Goal: Task Accomplishment & Management: Manage account settings

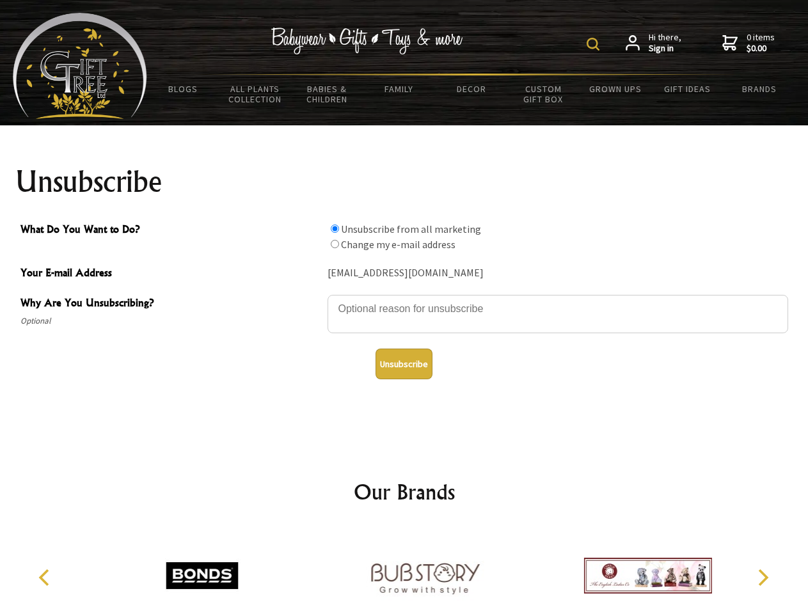
click at [595, 44] on img at bounding box center [592, 44] width 13 height 13
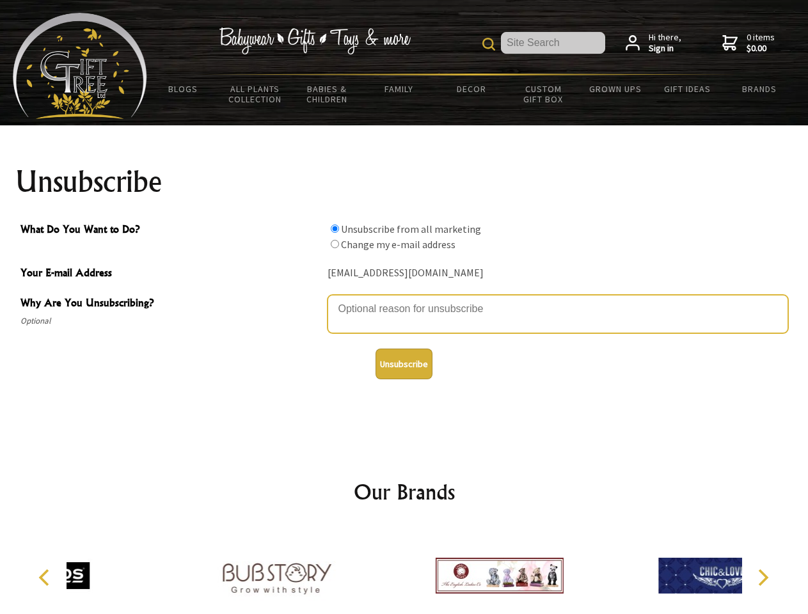
click at [404, 299] on textarea "Why Are You Unsubscribing?" at bounding box center [557, 314] width 460 height 38
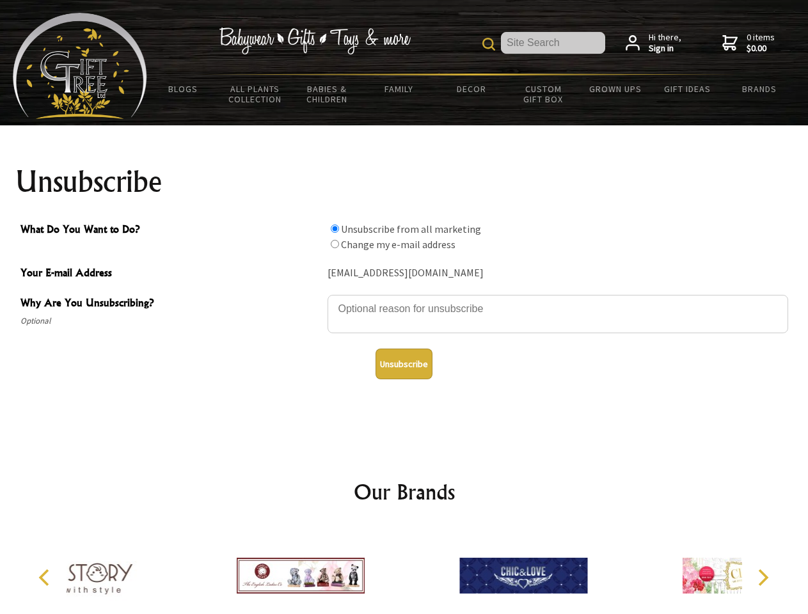
click at [334, 228] on input "What Do You Want to Do?" at bounding box center [335, 228] width 8 height 8
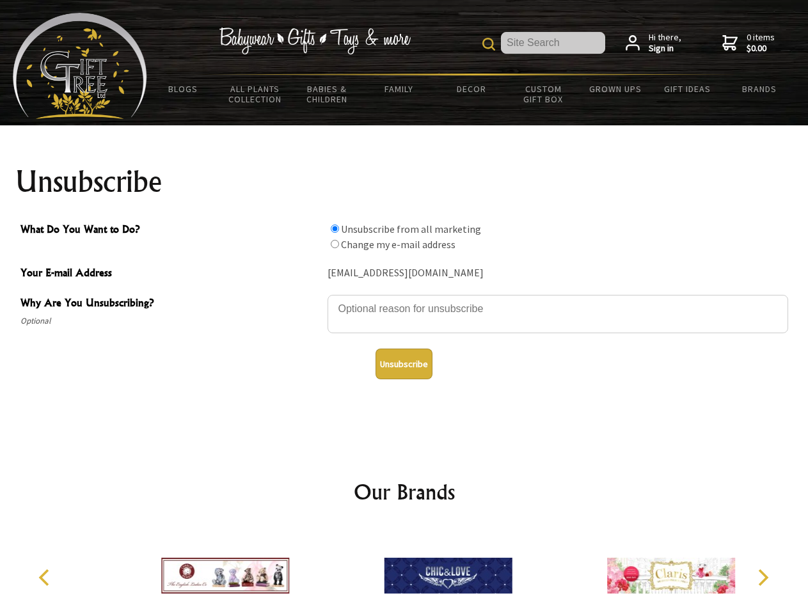
click at [334, 244] on input "What Do You Want to Do?" at bounding box center [335, 244] width 8 height 8
radio input "true"
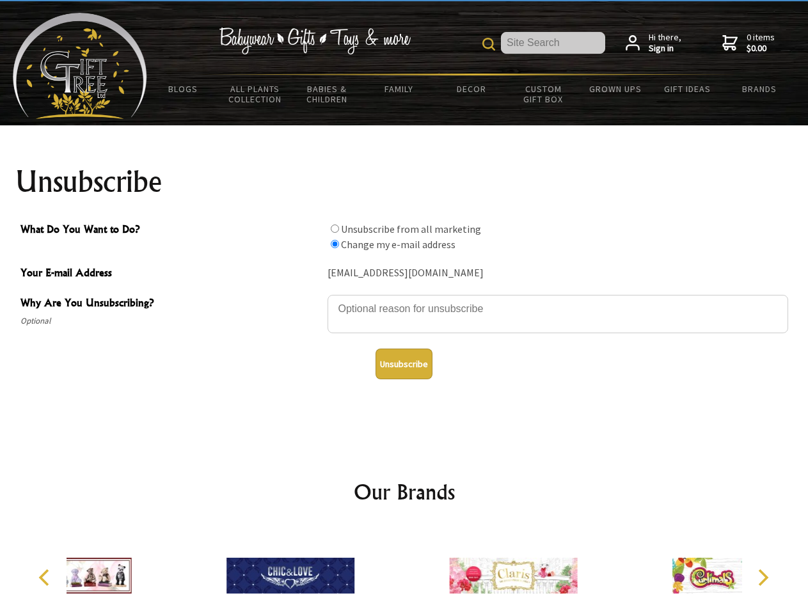
click at [403, 364] on button "Unsubscribe" at bounding box center [403, 363] width 57 height 31
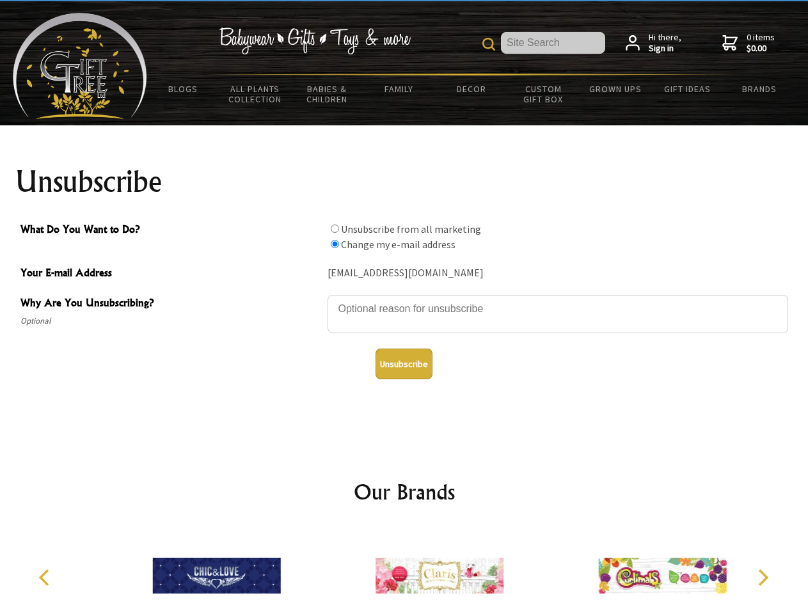
click at [404, 570] on img at bounding box center [439, 575] width 128 height 96
click at [46, 577] on icon "Previous" at bounding box center [45, 577] width 17 height 17
click at [762, 577] on icon "Next" at bounding box center [761, 577] width 17 height 17
